Goal: Task Accomplishment & Management: Use online tool/utility

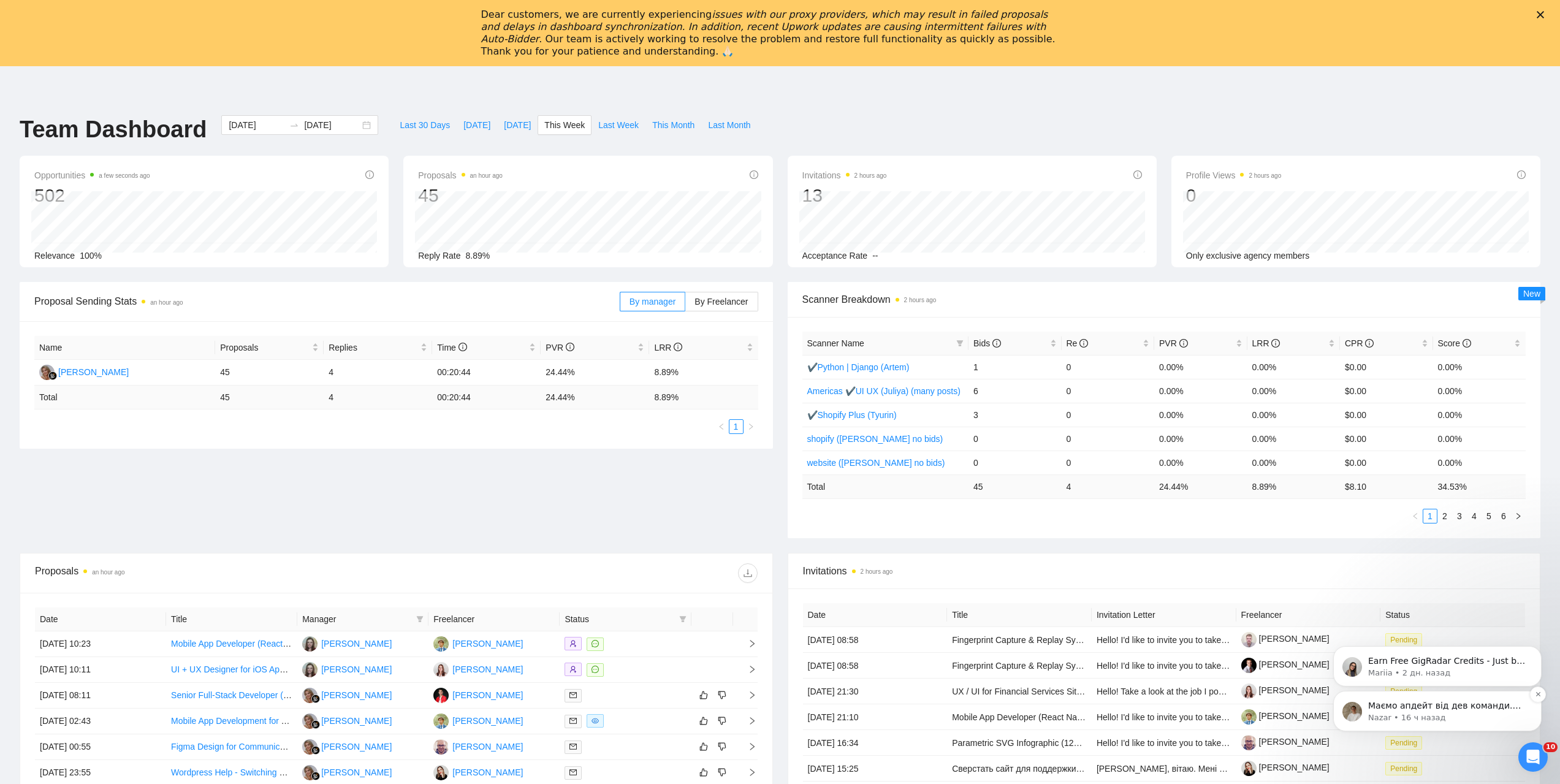
click at [1432, 711] on p "Маємо апдейт від дев команди. Сповіщення про нові інвайти в Телеграм дійсно не …" at bounding box center [1447, 705] width 158 height 12
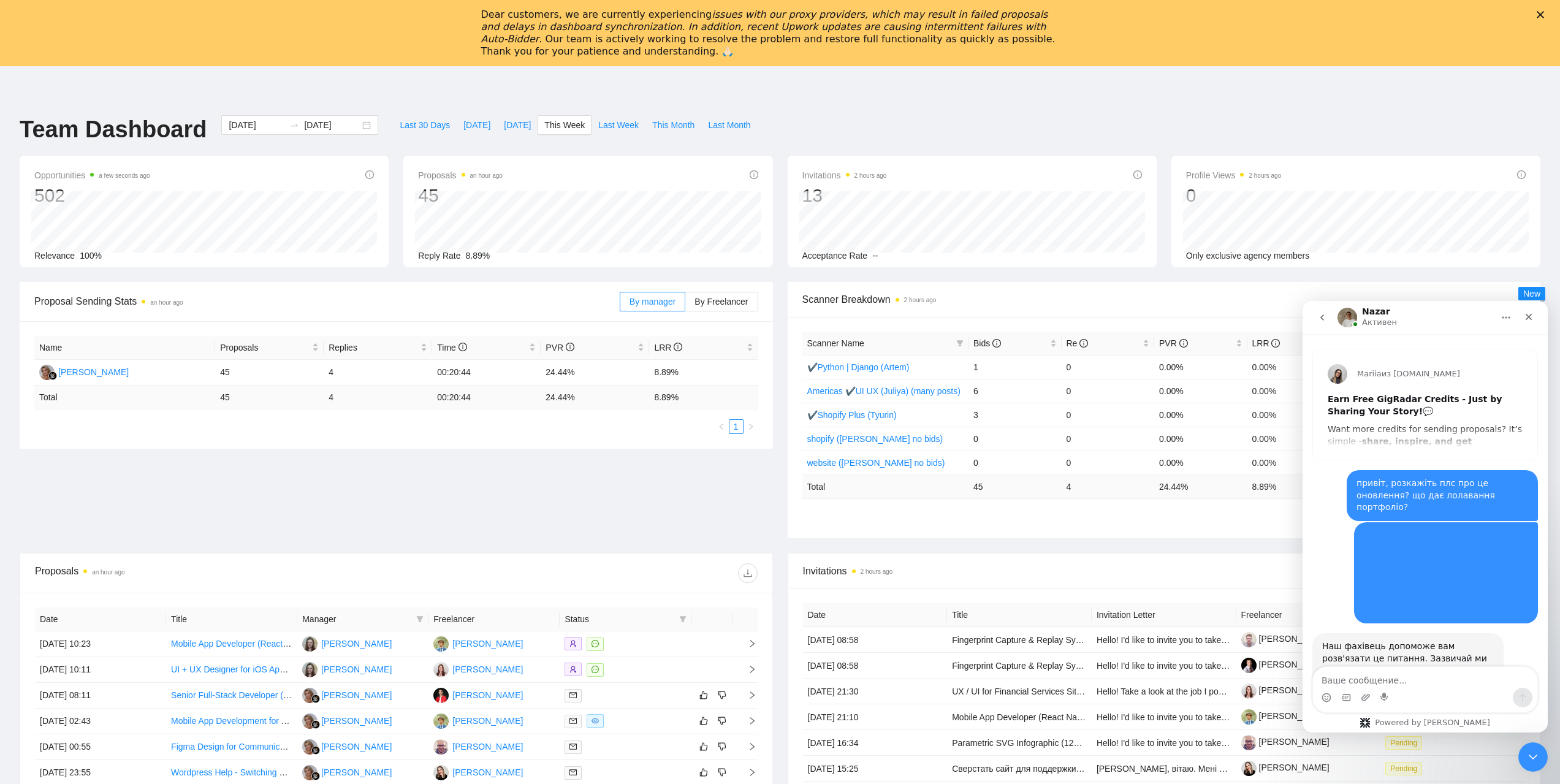
scroll to position [2, 0]
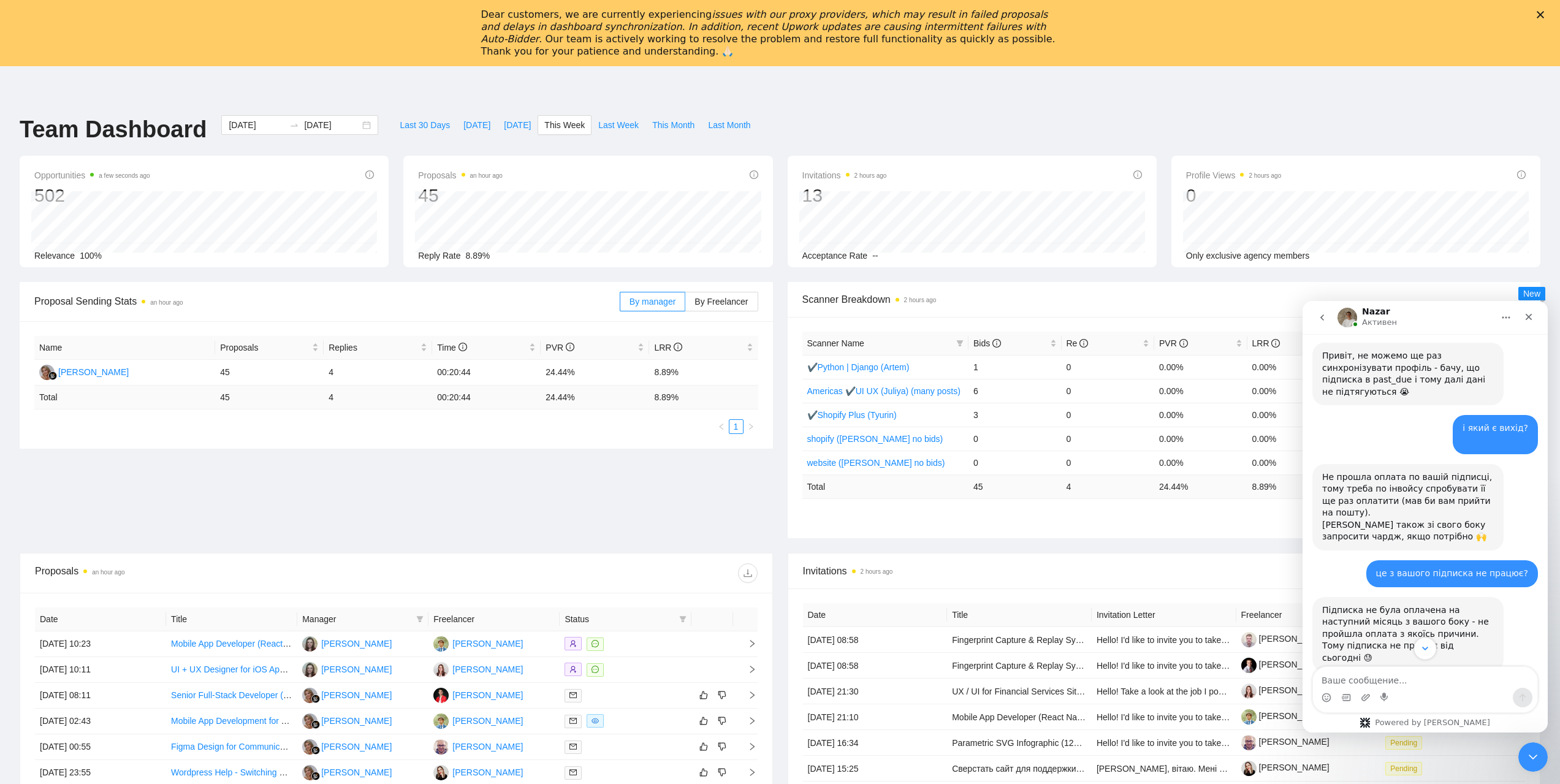
click at [1429, 644] on icon "Scroll to bottom" at bounding box center [1425, 648] width 11 height 11
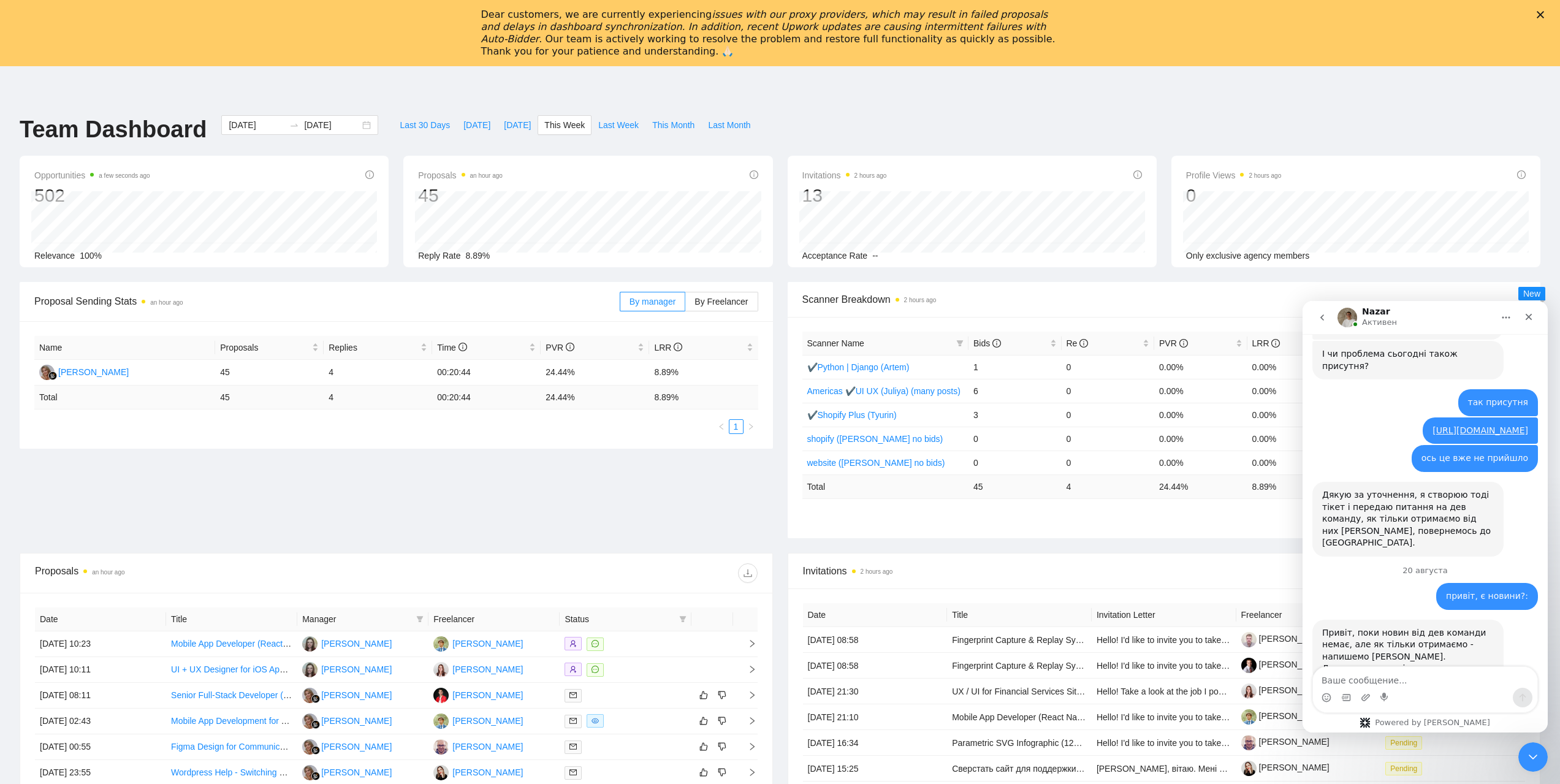
click at [602, 479] on div "Proposal Sending Stats an hour ago By manager By Freelancer Name Proposals Repl…" at bounding box center [780, 417] width 1535 height 271
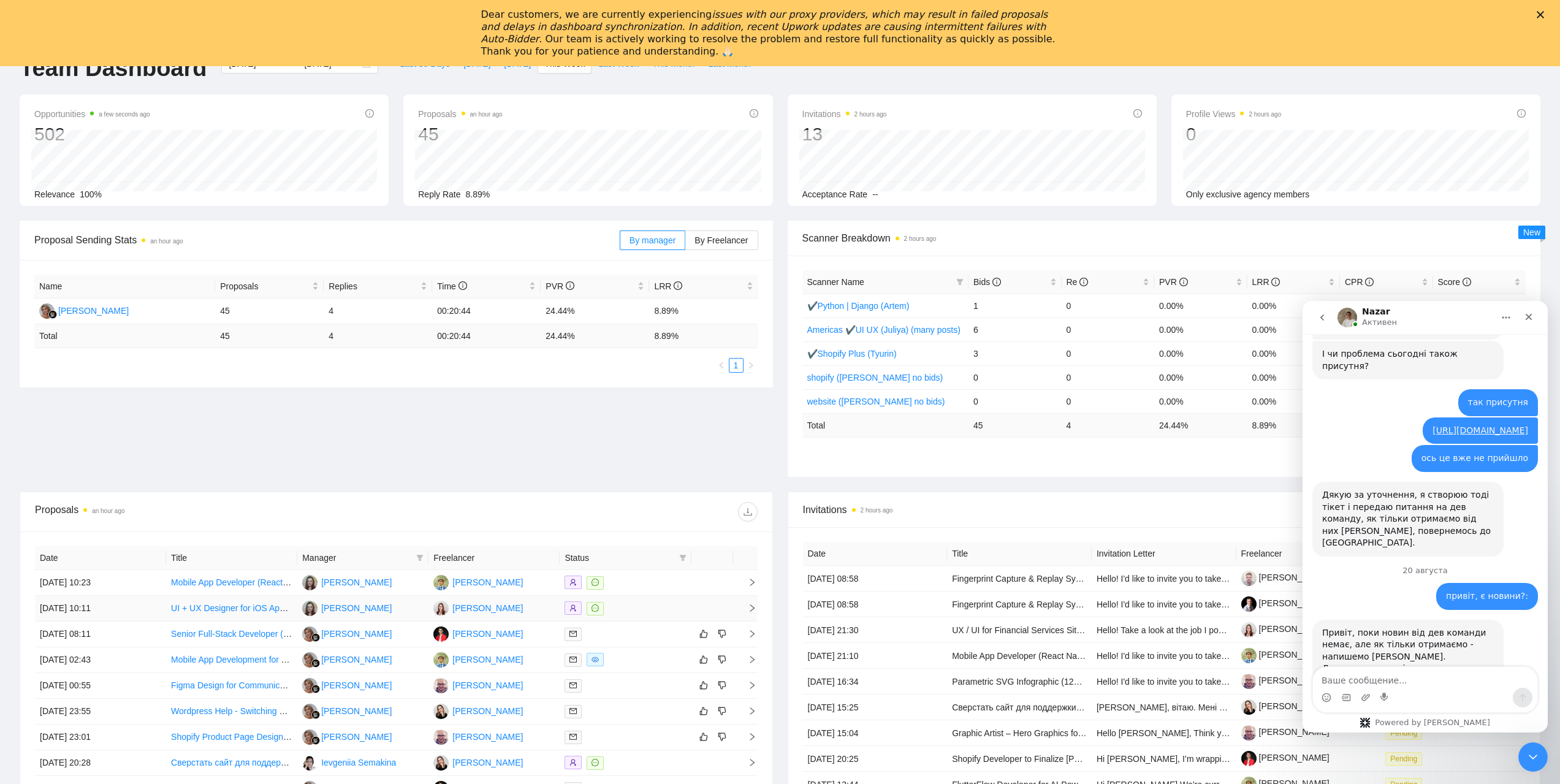
scroll to position [0, 0]
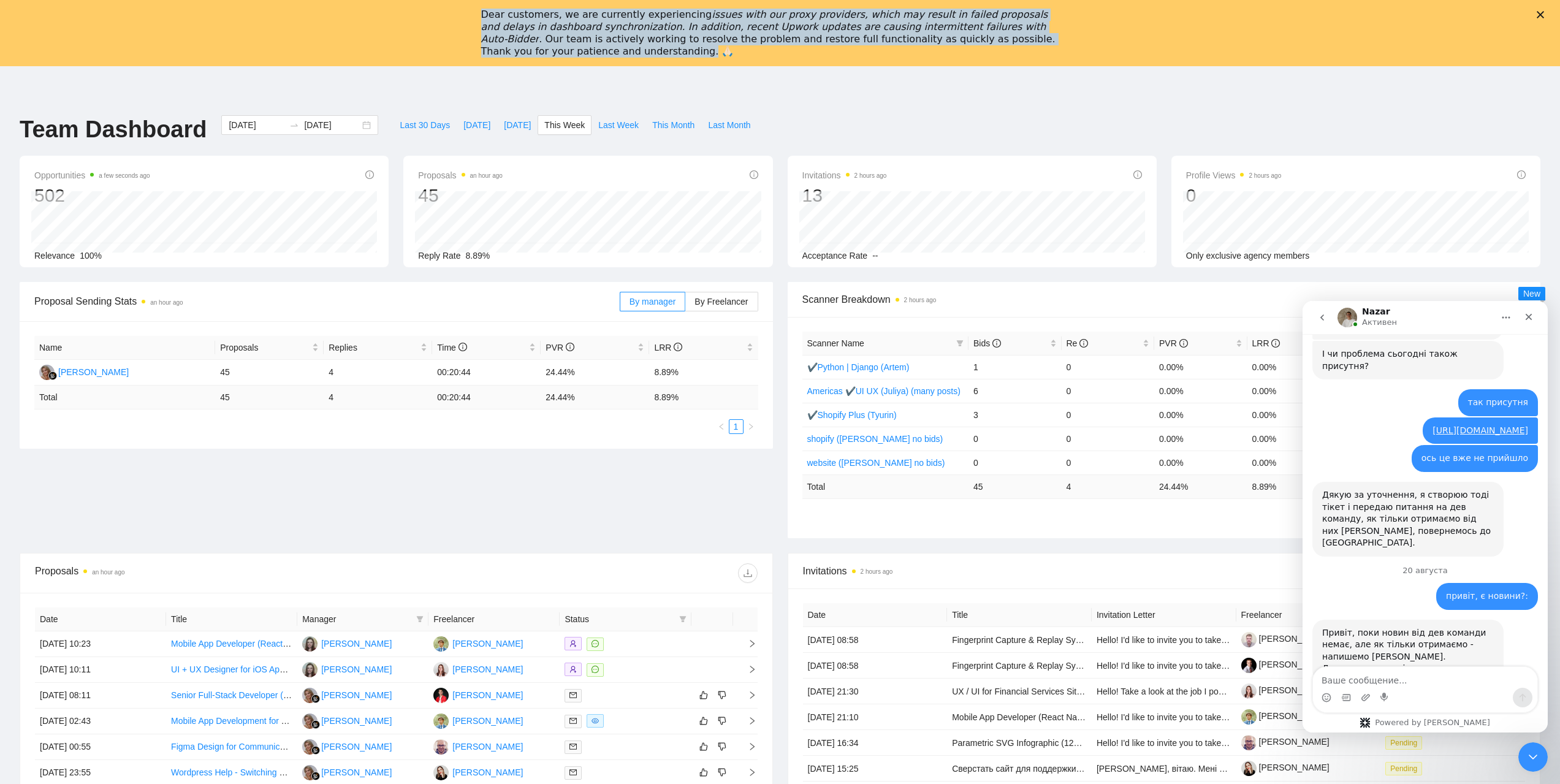
drag, startPoint x: 486, startPoint y: 13, endPoint x: 1067, endPoint y: 39, distance: 581.6
click at [1067, 39] on div "Dear customers, we are currently experiencing issues with our proxy providers, …" at bounding box center [775, 32] width 588 height 57
copy div "Dear customers, we are currently experiencing issues with our proxy providers, …"
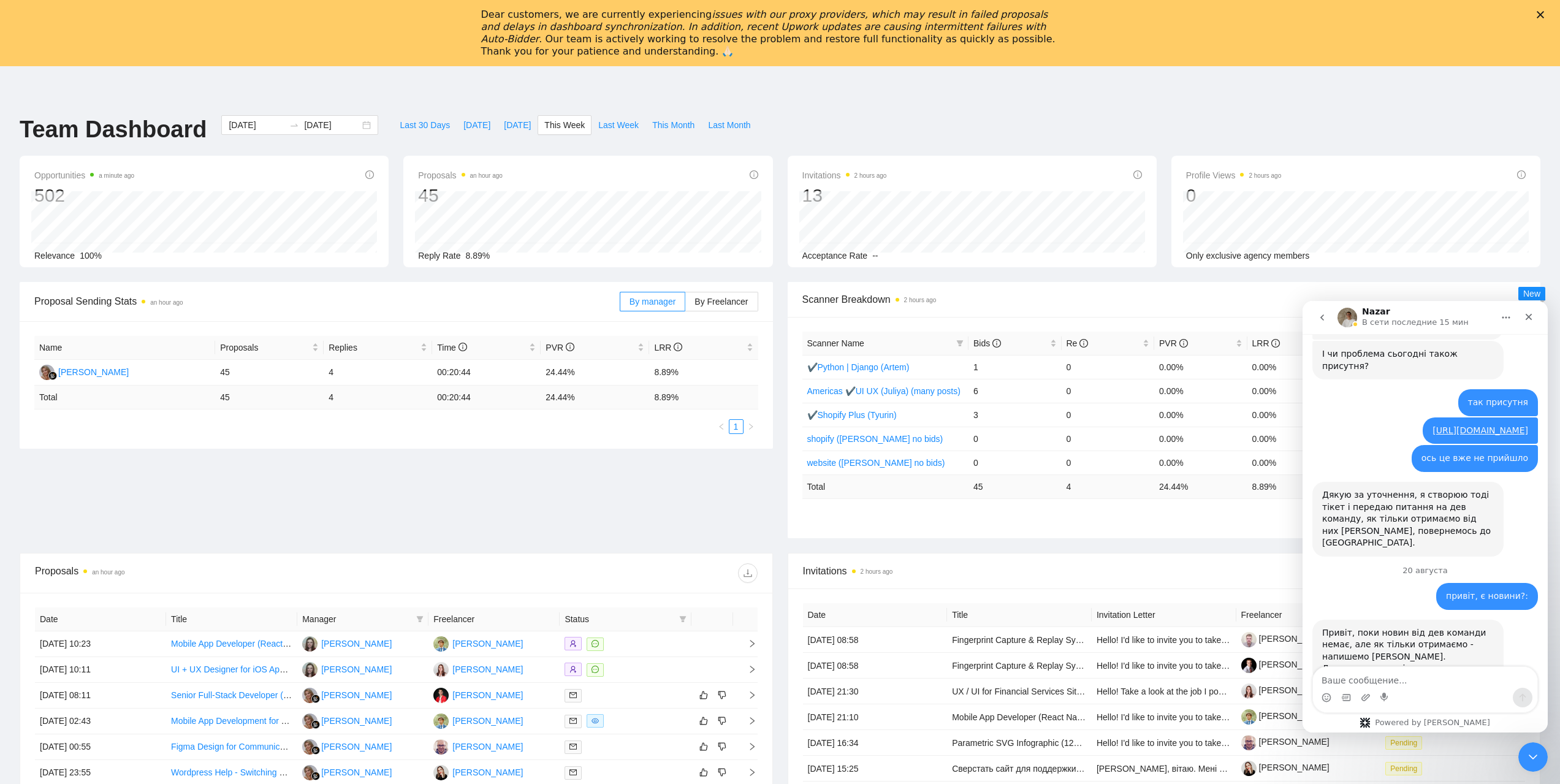
click at [1543, 16] on polygon "Закрыть" at bounding box center [1540, 15] width 8 height 8
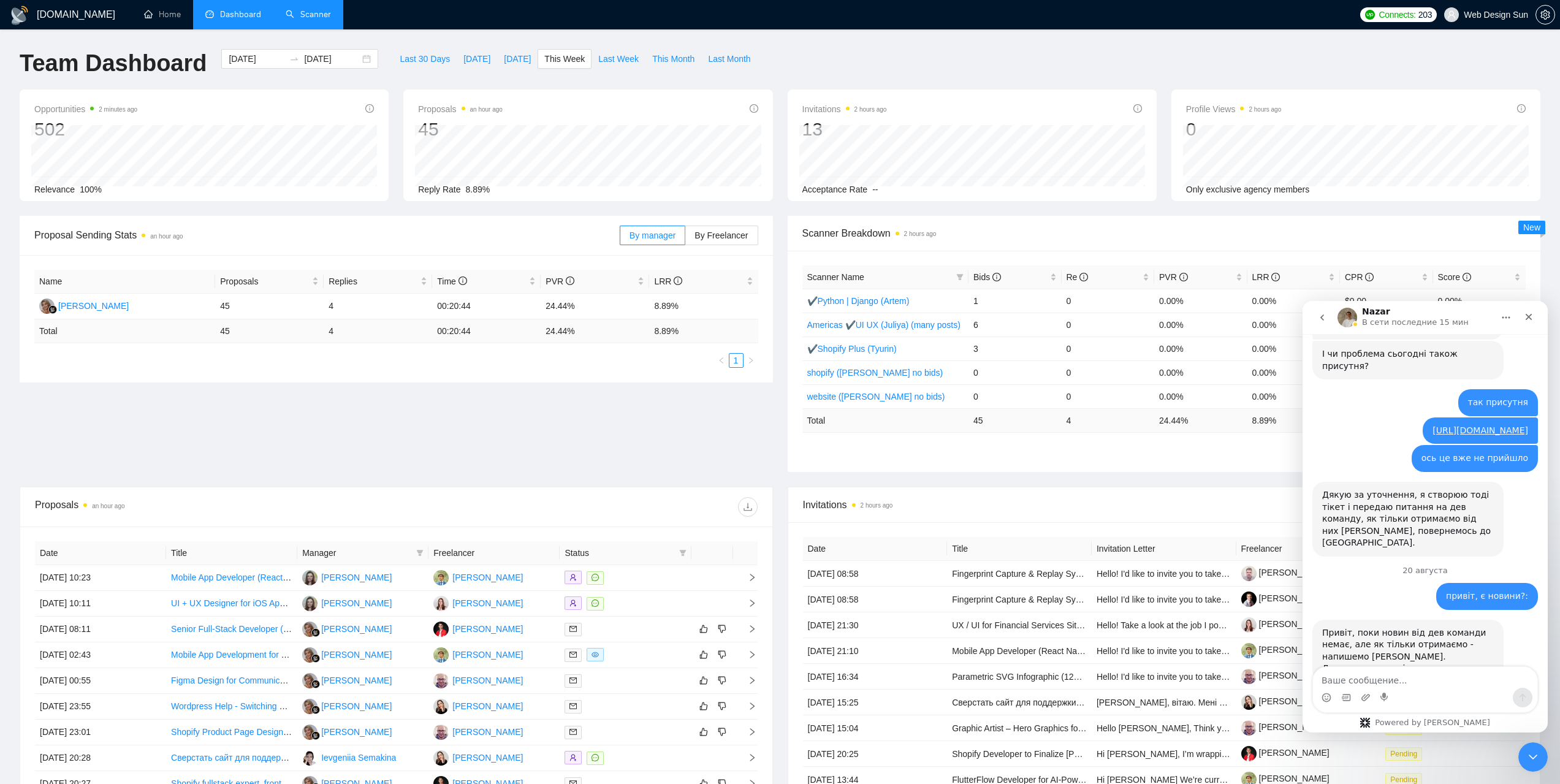
click at [308, 9] on link "Scanner" at bounding box center [308, 14] width 45 height 11
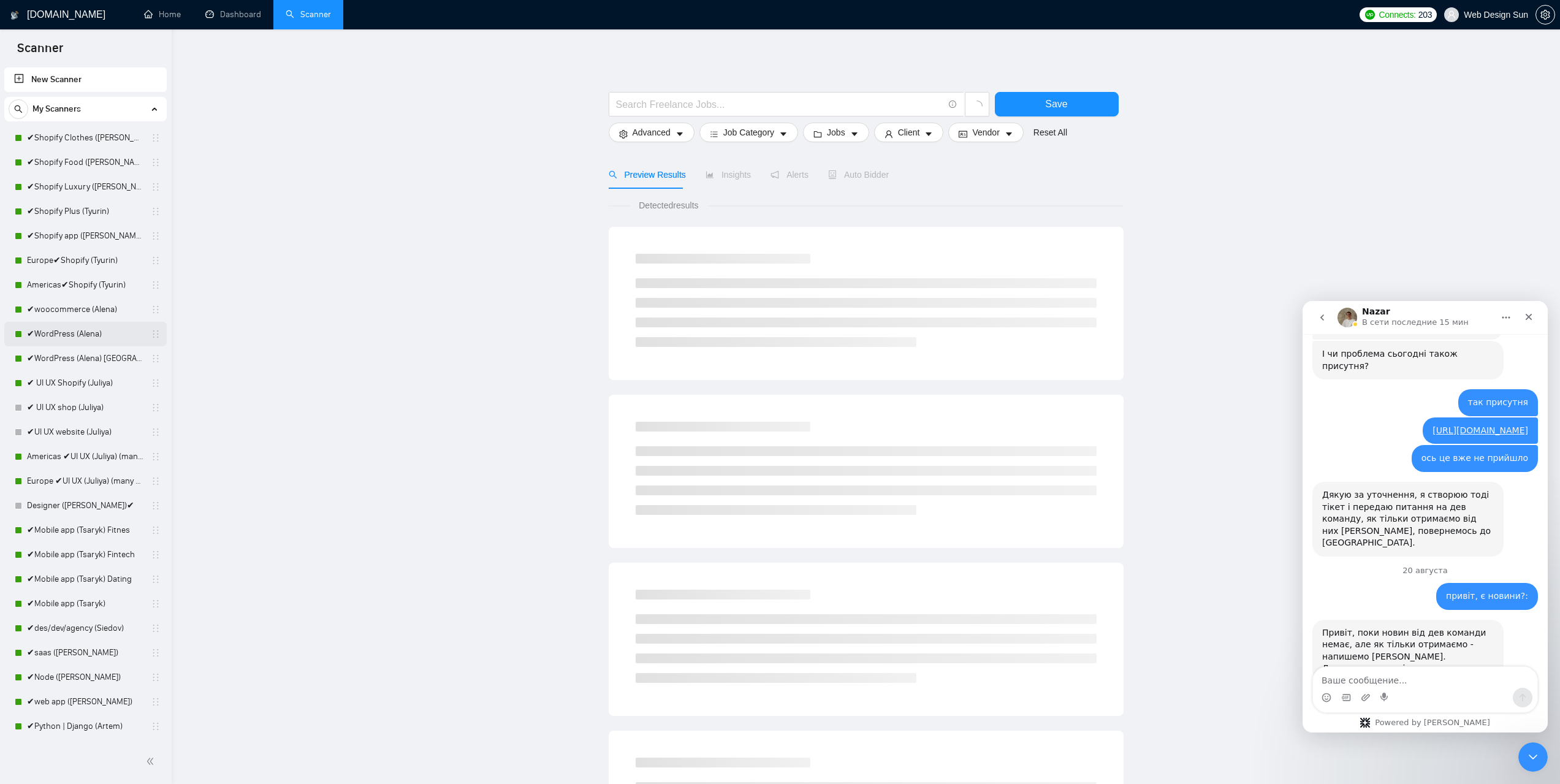
click at [78, 332] on link "✔WordPress (Alena)" at bounding box center [85, 334] width 116 height 24
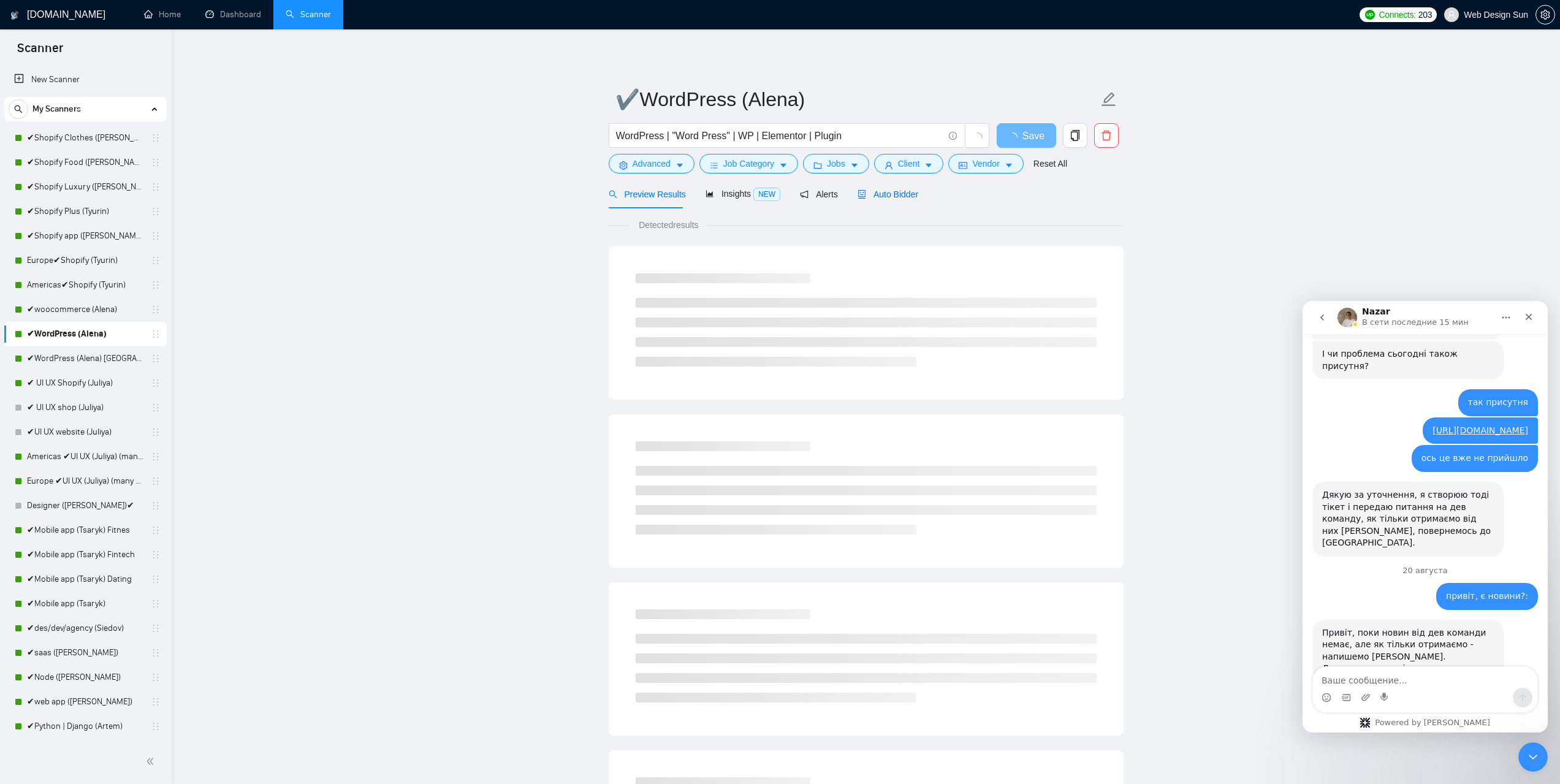
click at [885, 199] on span "Auto Bidder" at bounding box center [888, 194] width 60 height 10
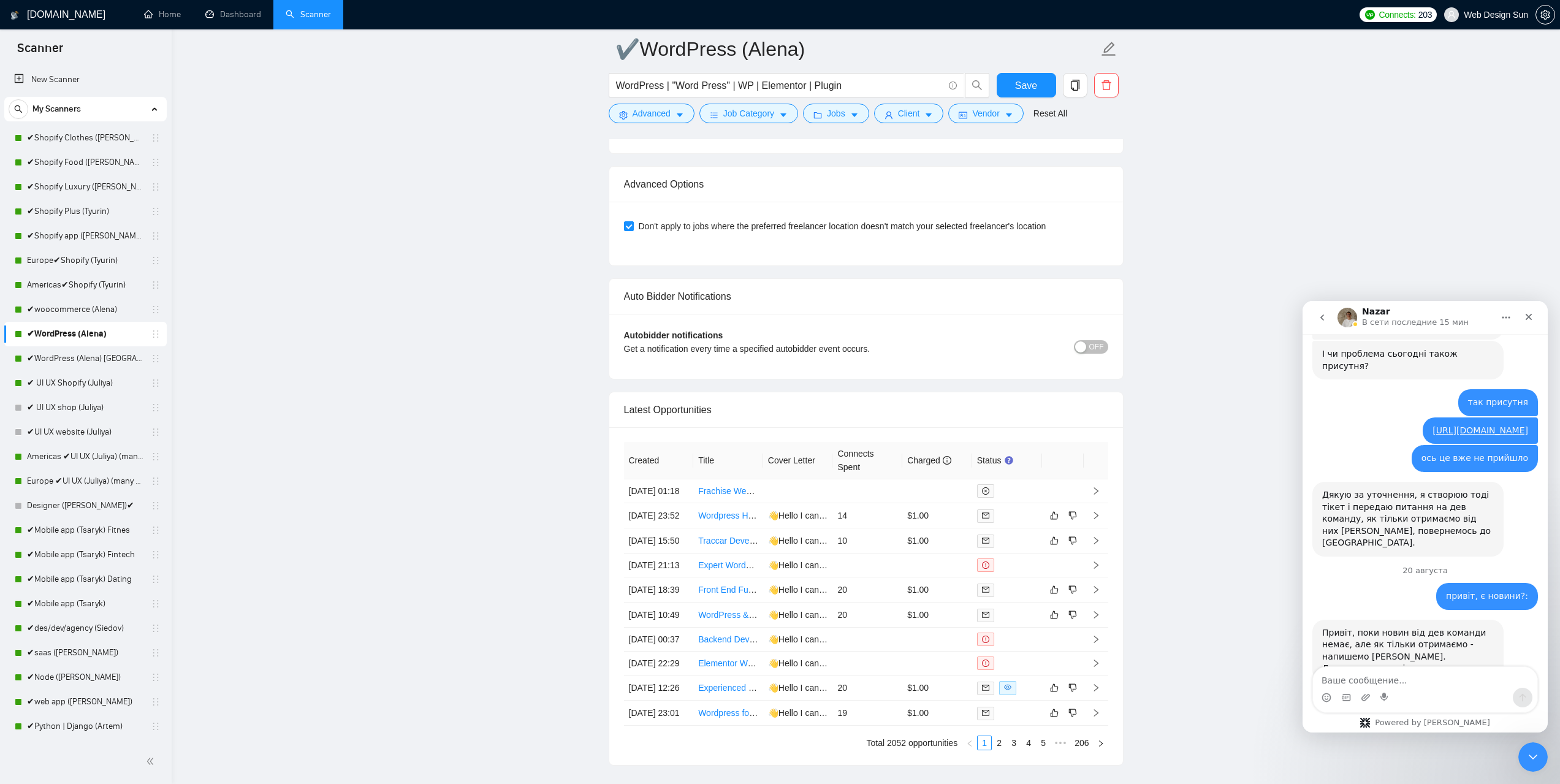
scroll to position [2880, 0]
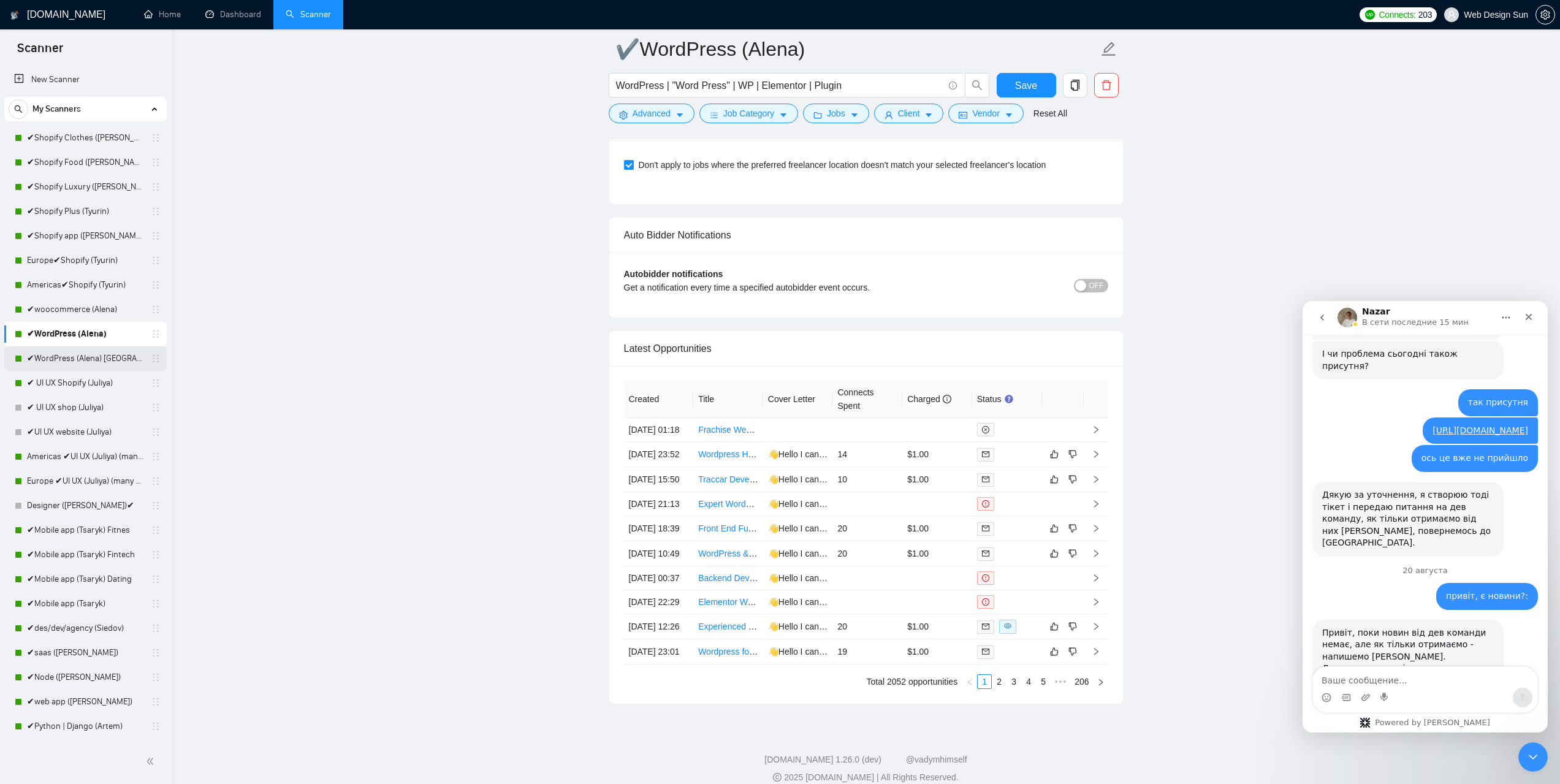
click at [36, 350] on link "✔WordPress (Alena) [GEOGRAPHIC_DATA]" at bounding box center [85, 358] width 116 height 24
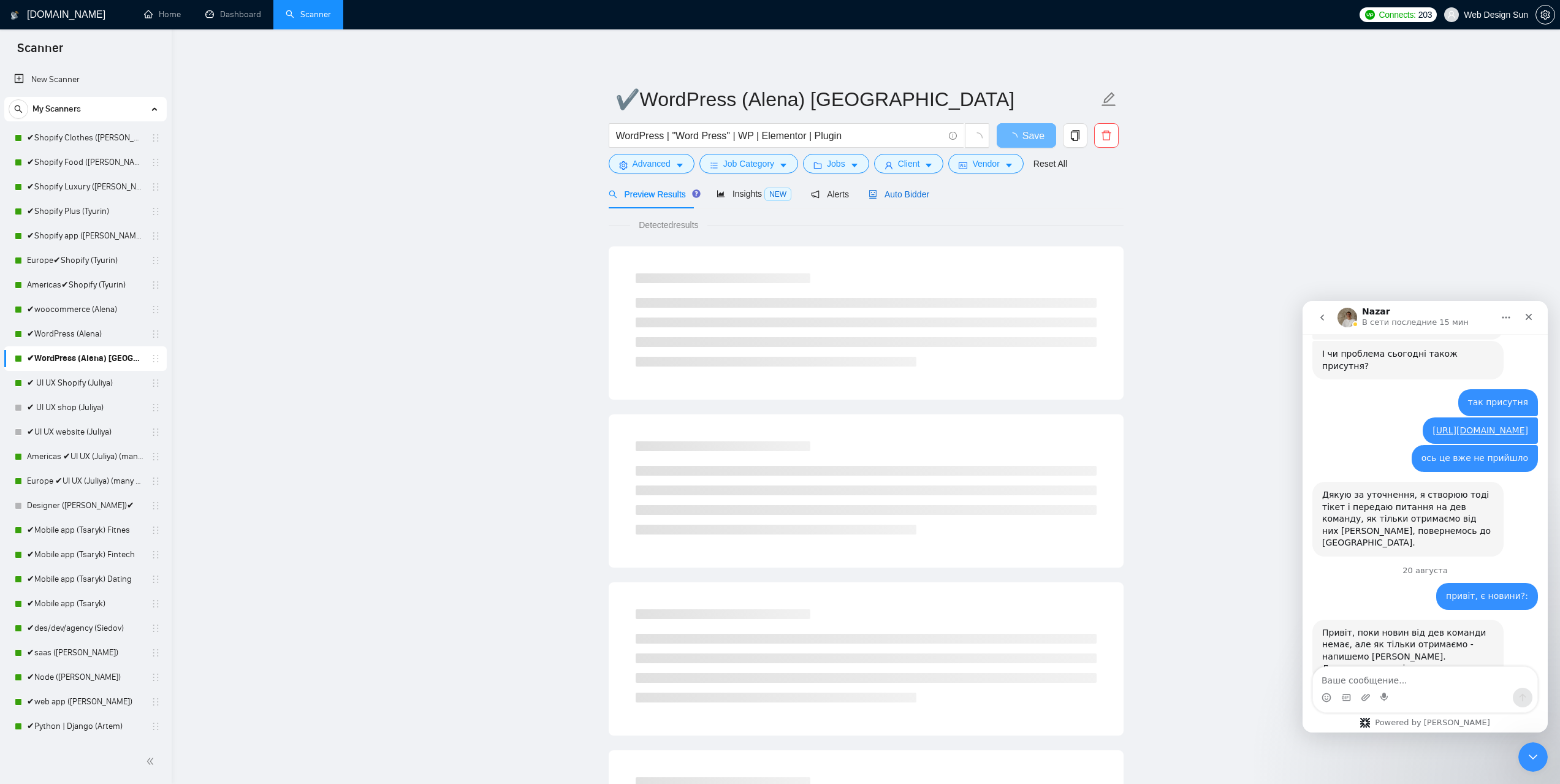
click at [898, 190] on span "Auto Bidder" at bounding box center [899, 194] width 60 height 10
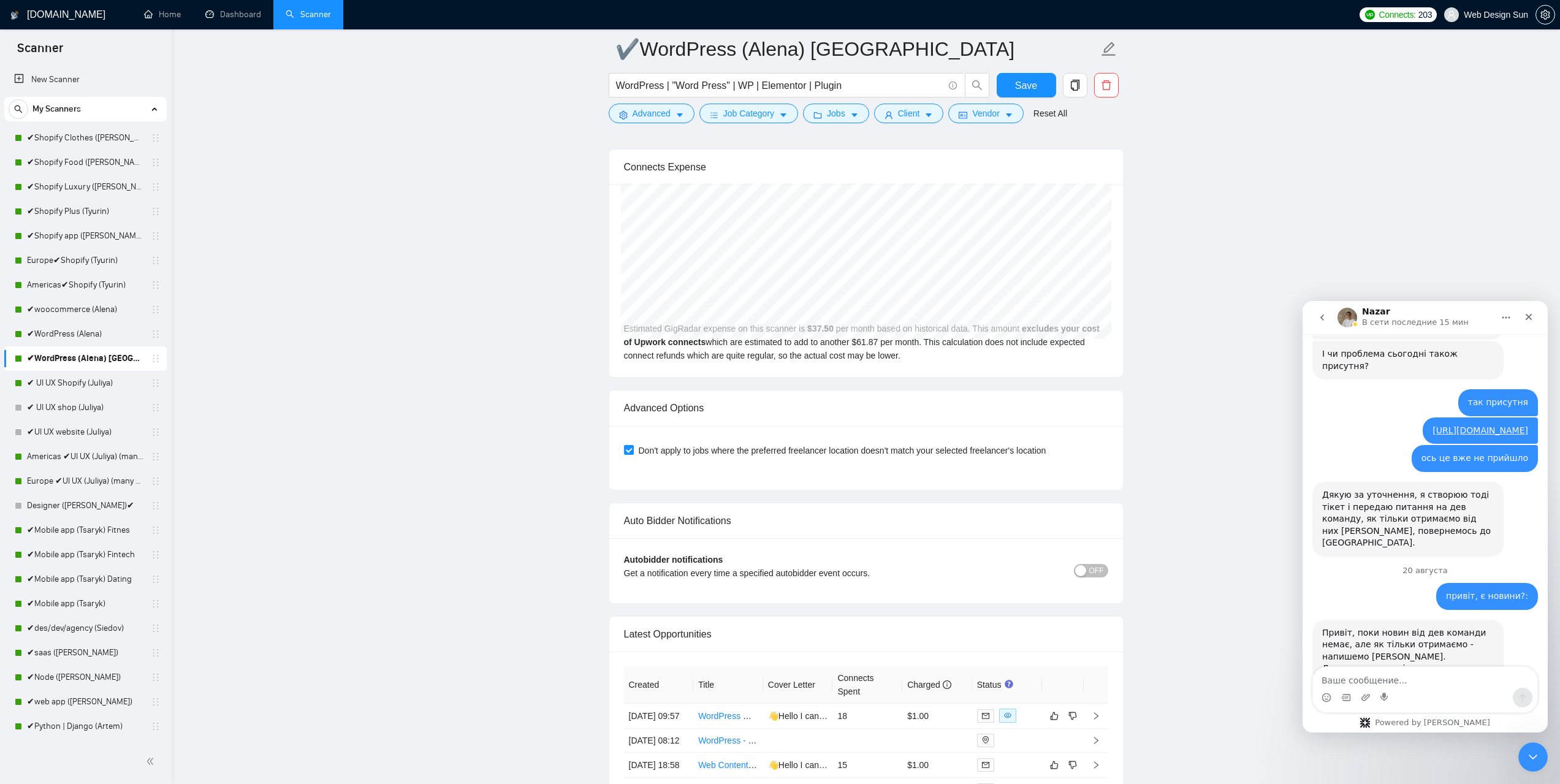
scroll to position [2696, 0]
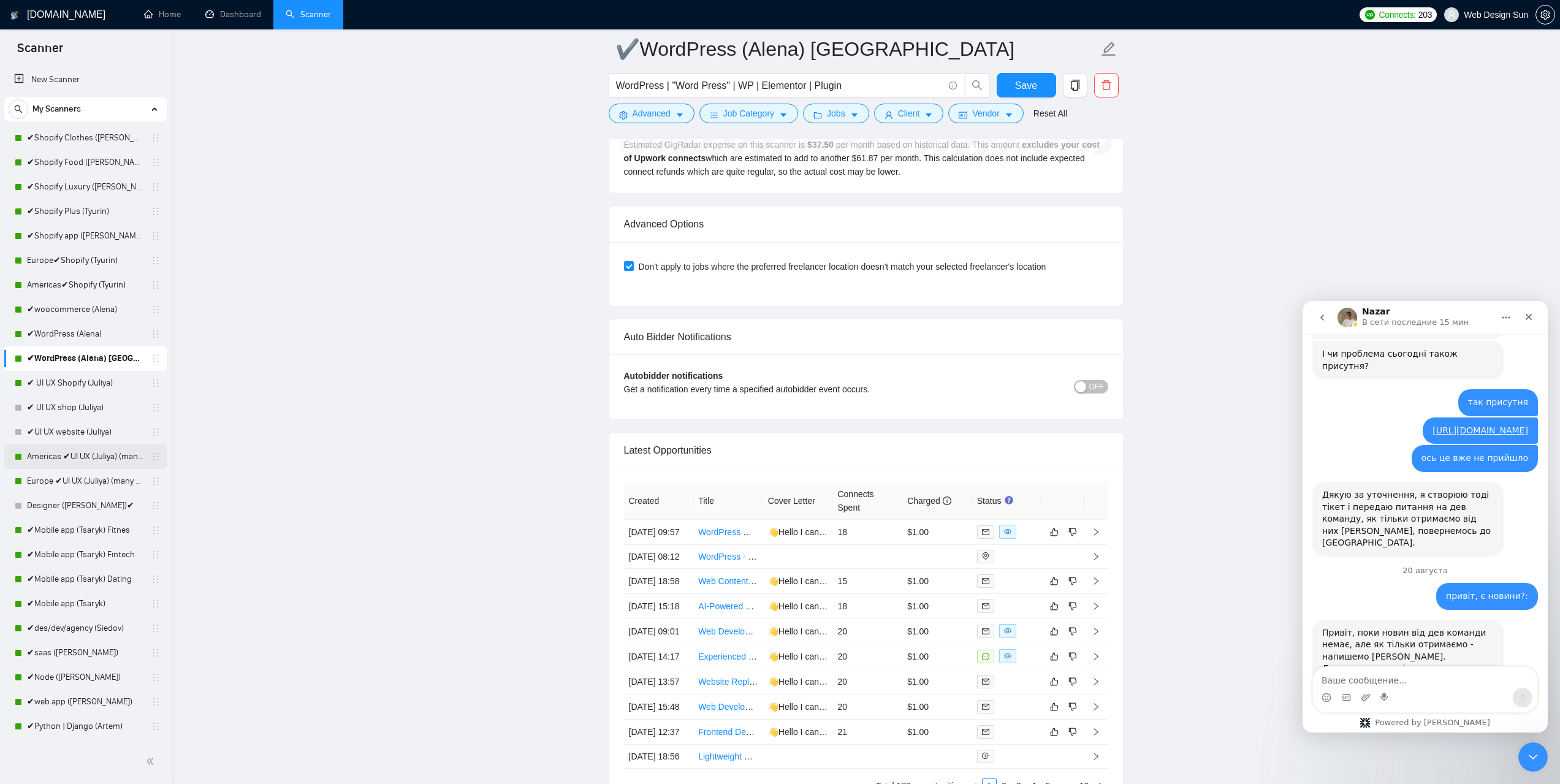
click at [82, 460] on link "Americas ✔UI UX (Juliya) (many posts)" at bounding box center [85, 456] width 116 height 24
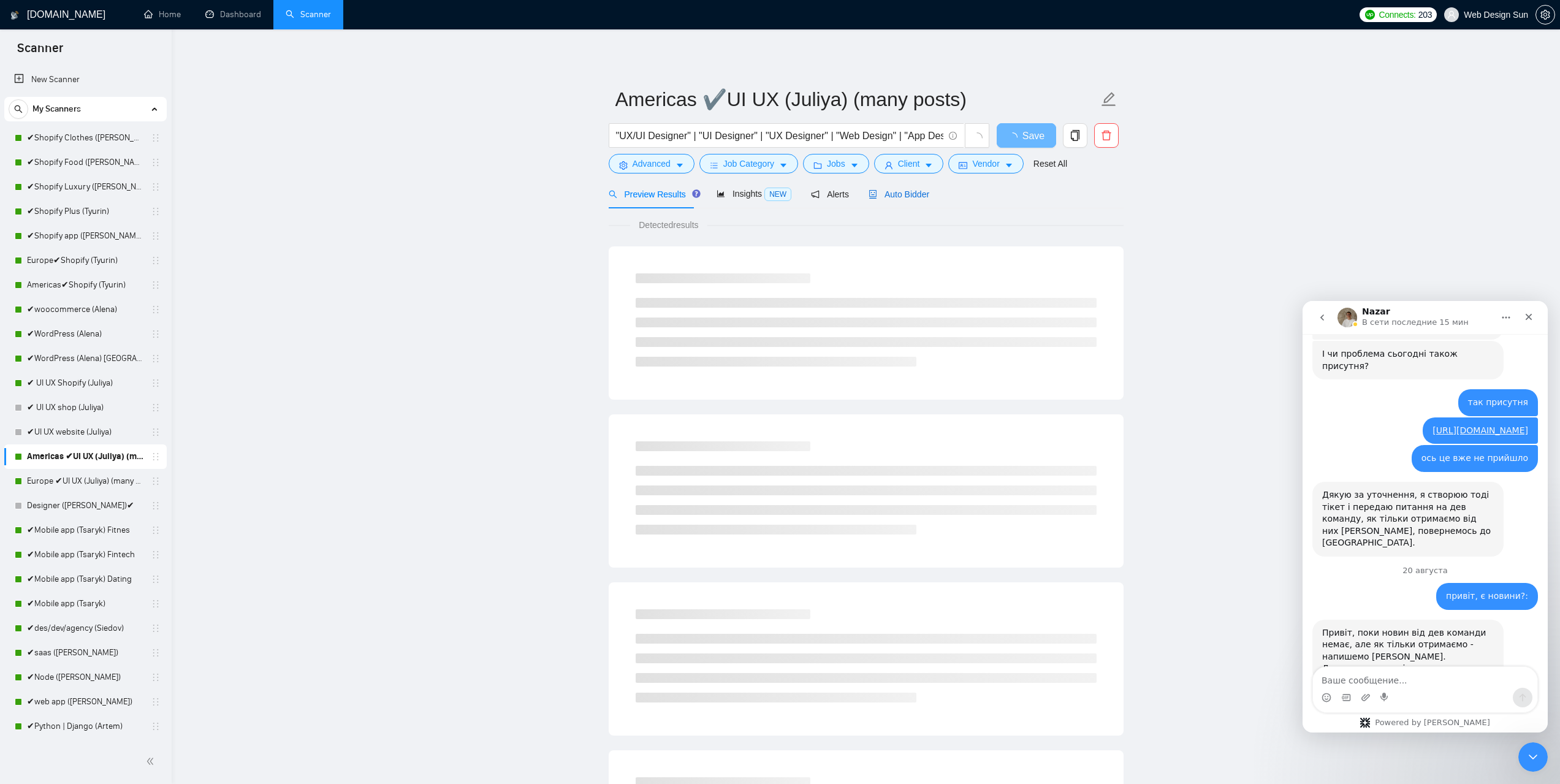
click at [910, 196] on span "Auto Bidder" at bounding box center [899, 194] width 60 height 10
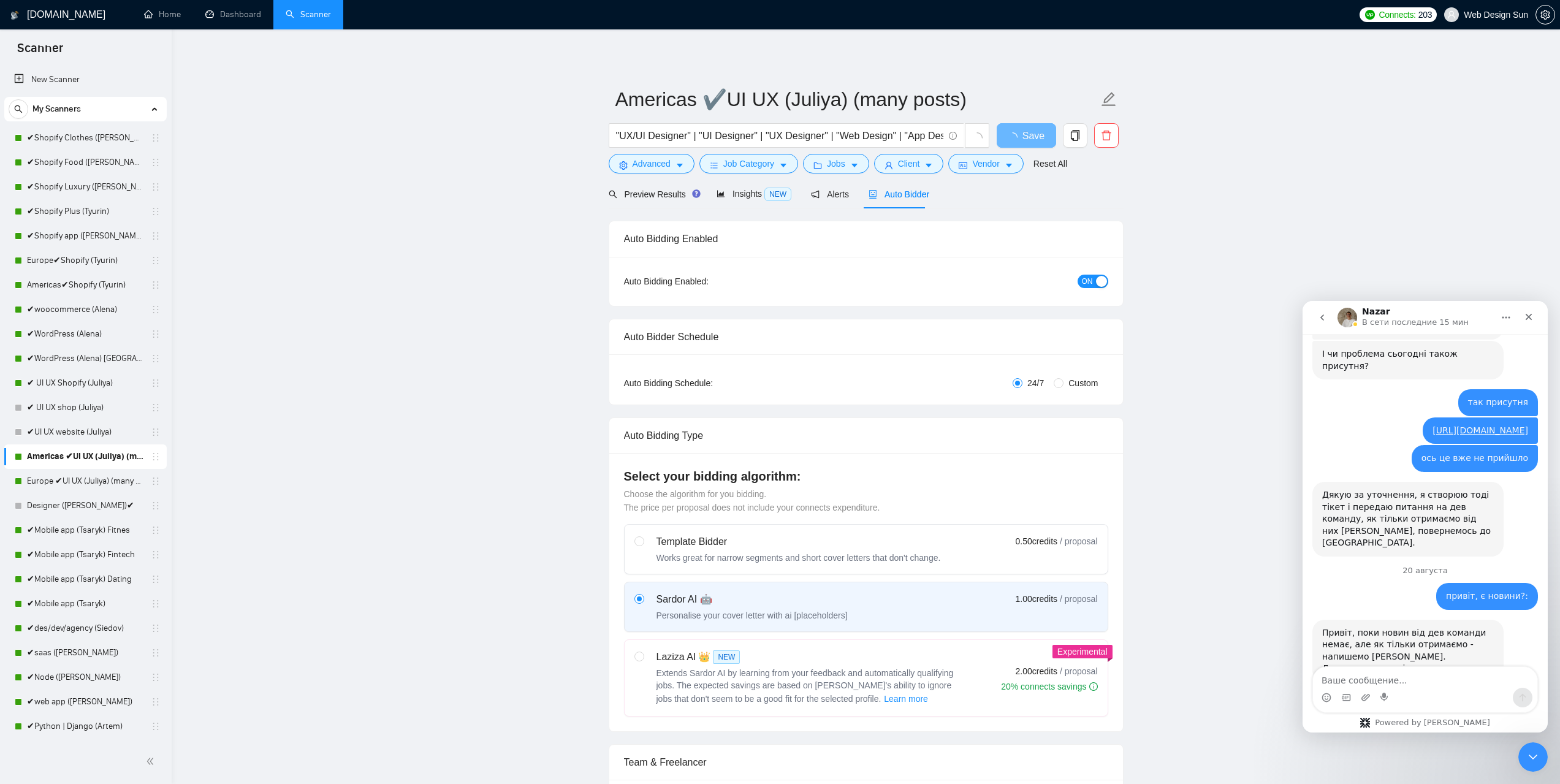
radio input "false"
radio input "true"
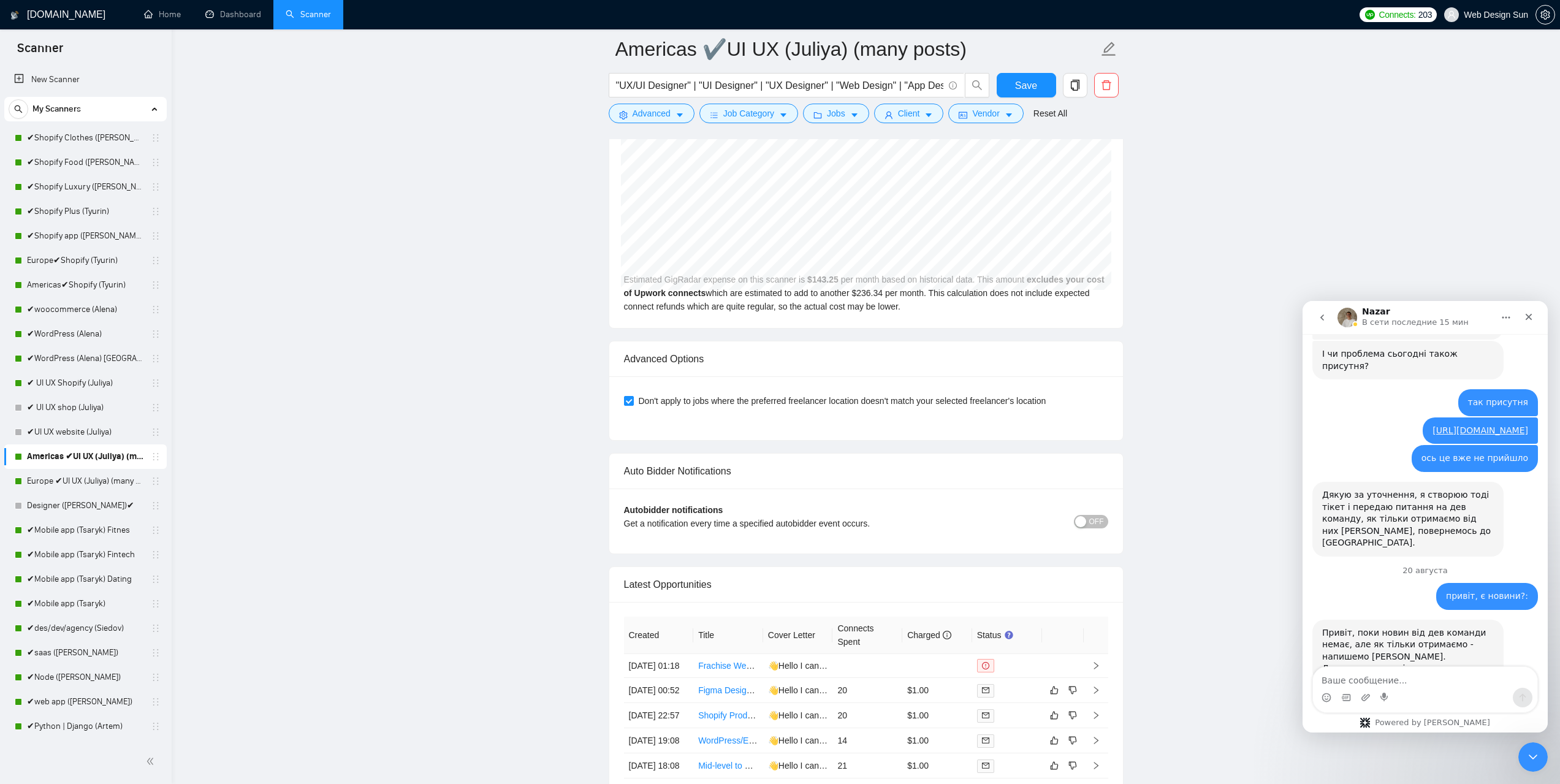
scroll to position [3063, 0]
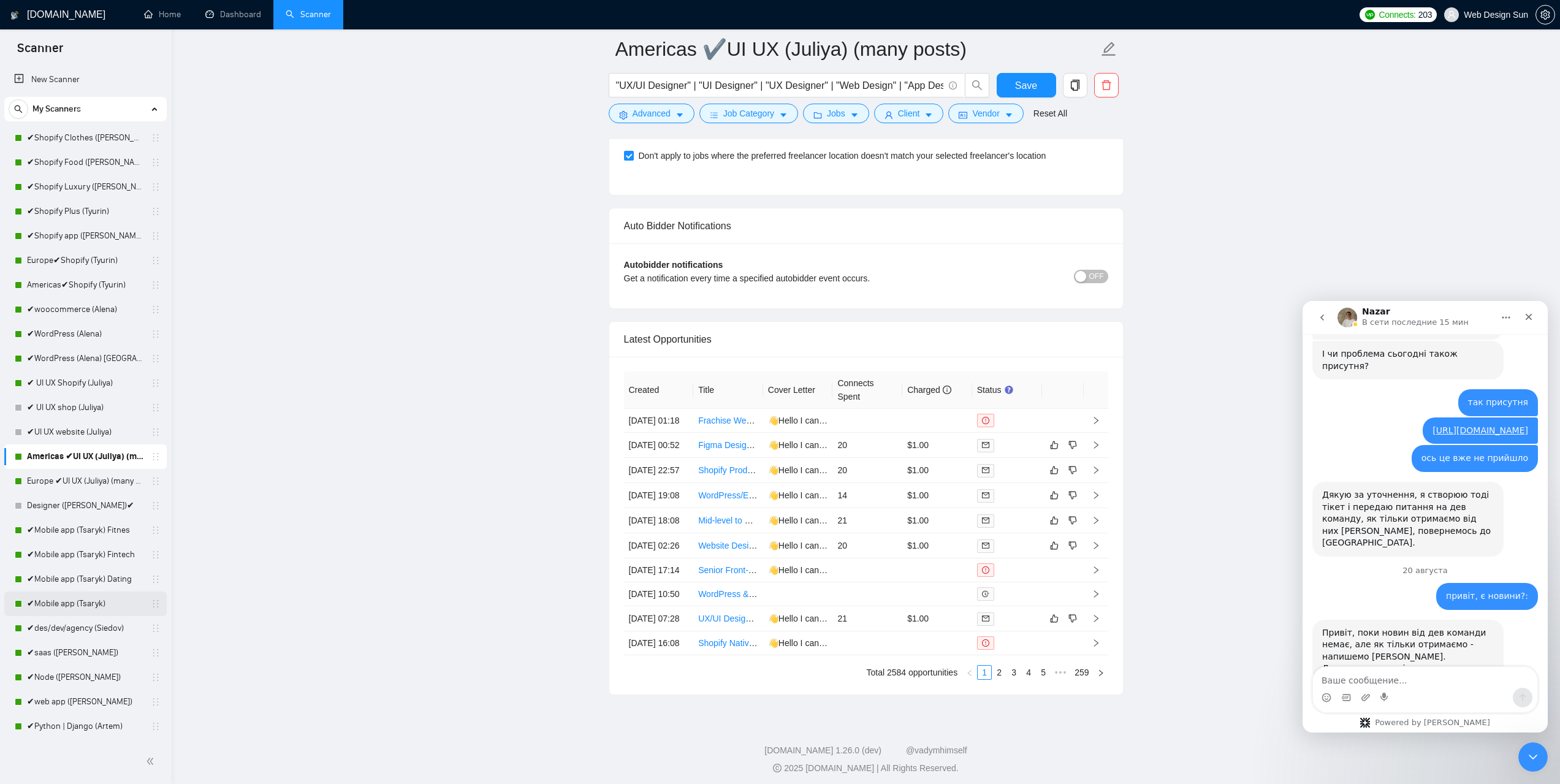
click at [79, 602] on link "✔Mobile app (Tsaryk)" at bounding box center [85, 603] width 116 height 24
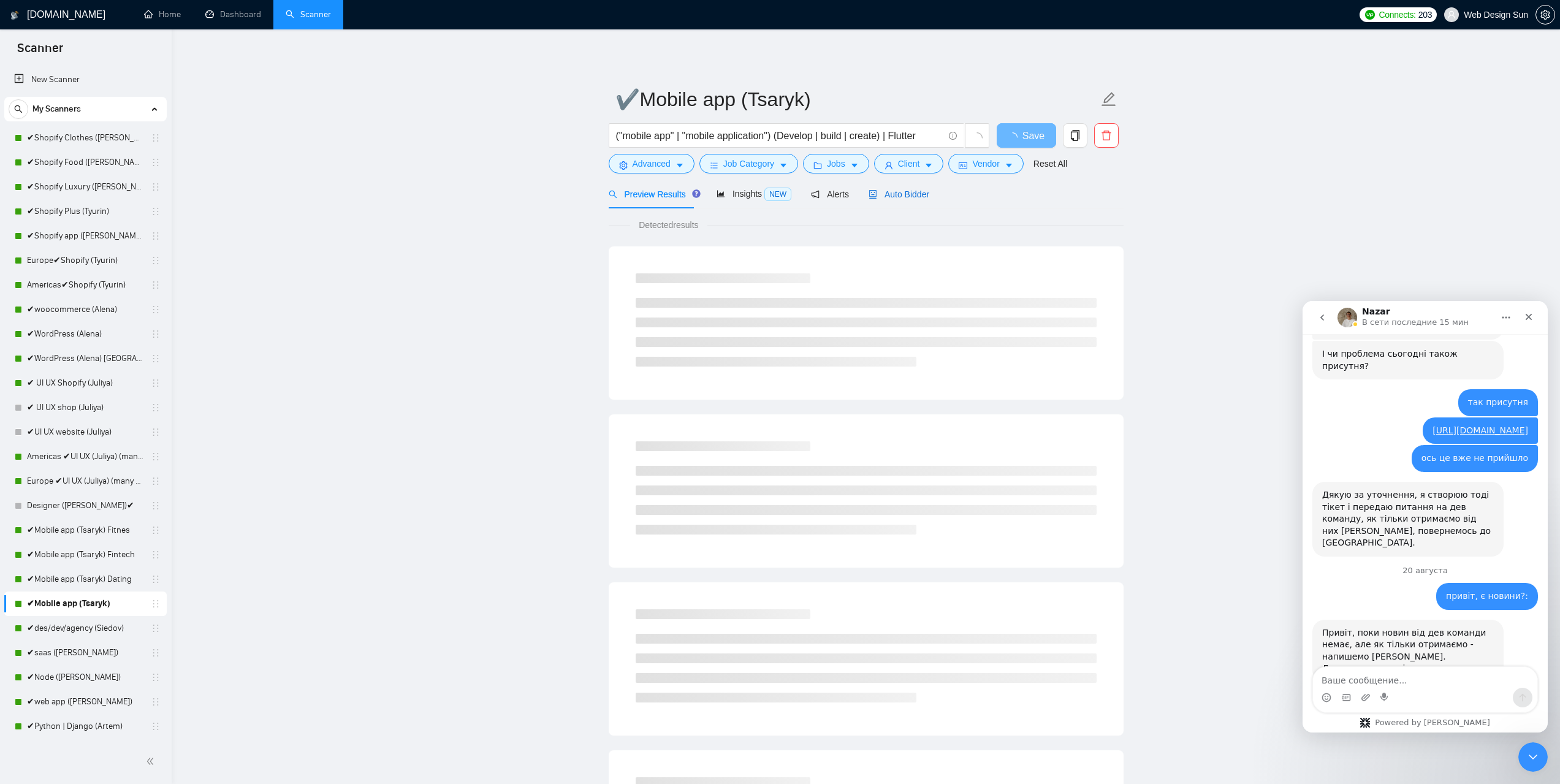
click at [904, 196] on span "Auto Bidder" at bounding box center [899, 194] width 60 height 10
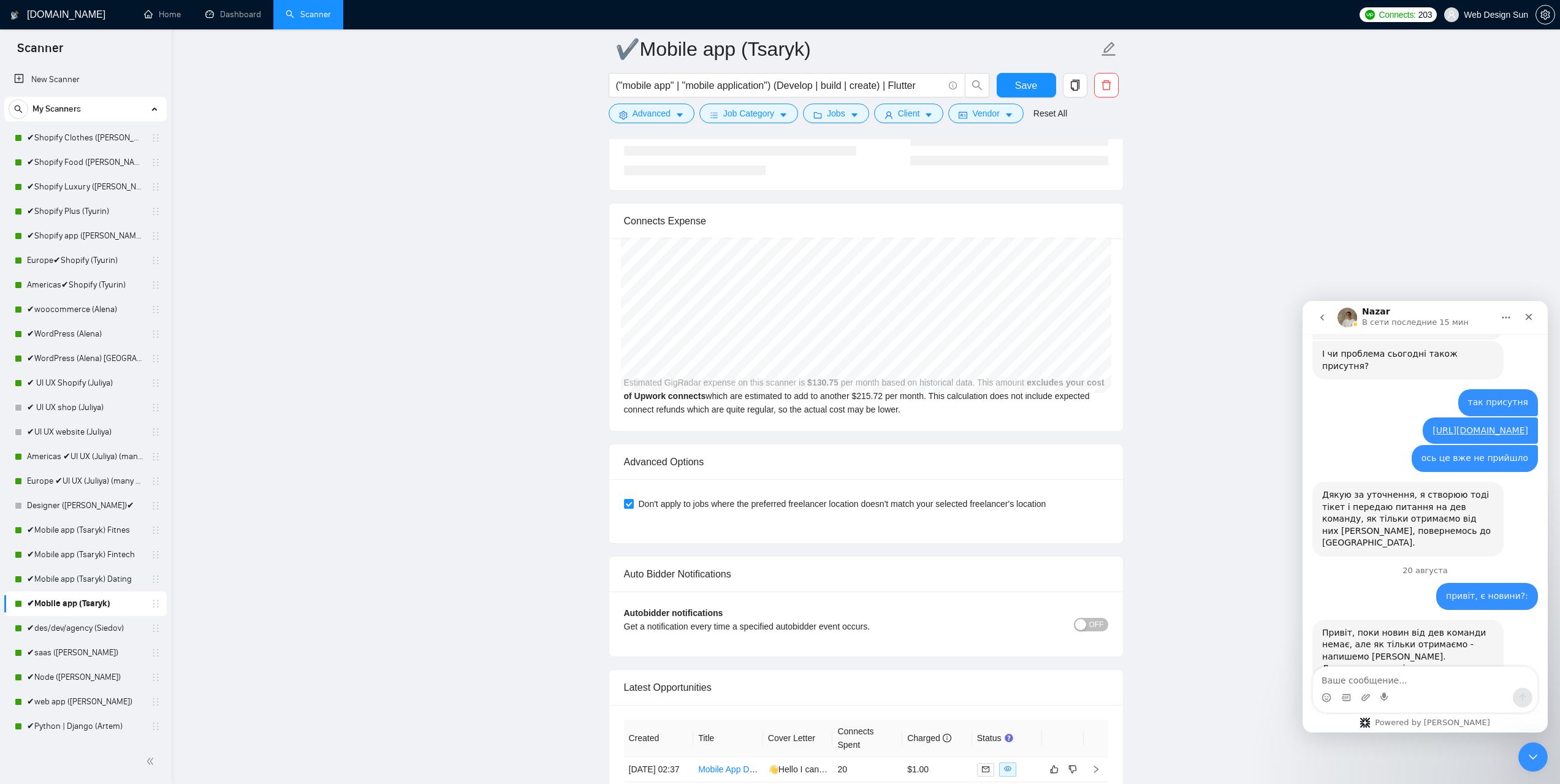
scroll to position [2941, 0]
